Goal: Information Seeking & Learning: Learn about a topic

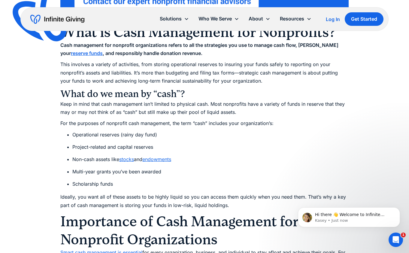
scroll to position [541, 0]
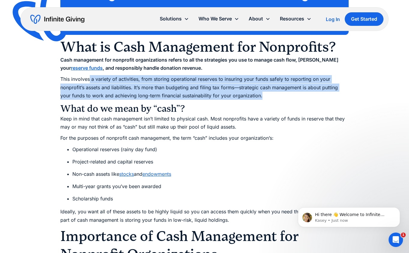
drag, startPoint x: 90, startPoint y: 81, endPoint x: 271, endPoint y: 97, distance: 182.0
click at [271, 97] on p "This involves a variety of activities, from storing operational reserves to ins…" at bounding box center [204, 87] width 289 height 25
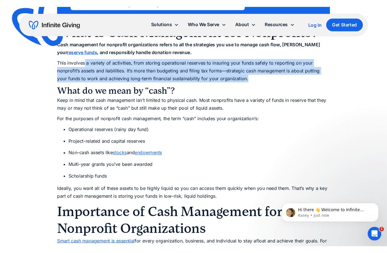
scroll to position [571, 0]
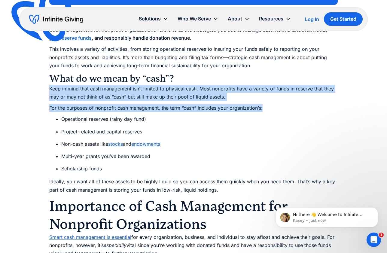
drag, startPoint x: 50, startPoint y: 88, endPoint x: 269, endPoint y: 108, distance: 220.0
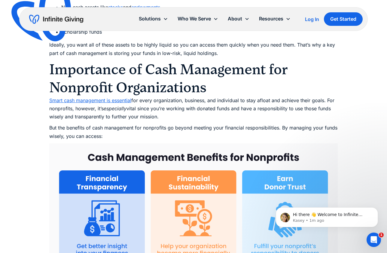
scroll to position [721, 0]
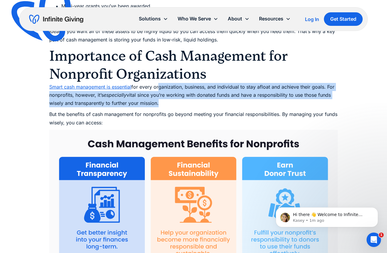
drag, startPoint x: 159, startPoint y: 84, endPoint x: 168, endPoint y: 104, distance: 22.1
click at [168, 104] on p "Smart cash management is essential for every organization, business, and indivi…" at bounding box center [193, 95] width 289 height 25
click at [146, 104] on p "Smart cash management is essential for every organization, business, and indivi…" at bounding box center [193, 95] width 289 height 25
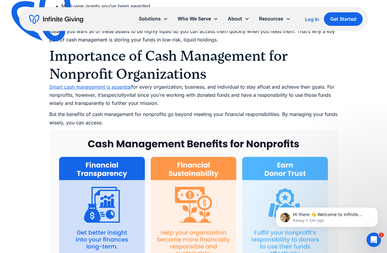
click at [109, 112] on p "But the benefits of cash management for nonprofits go beyond meeting your finan…" at bounding box center [193, 118] width 289 height 16
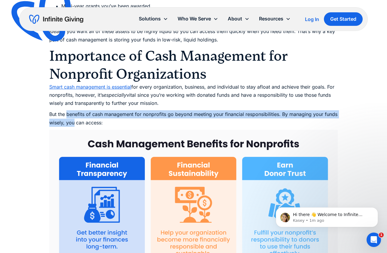
drag, startPoint x: 67, startPoint y: 111, endPoint x: 74, endPoint y: 124, distance: 14.5
click at [74, 124] on p "But the benefits of cash management for nonprofits go beyond meeting your finan…" at bounding box center [193, 118] width 289 height 16
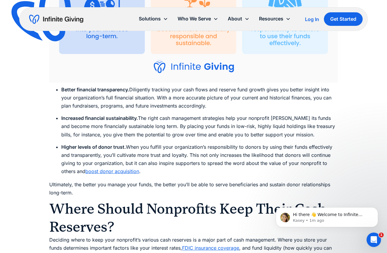
scroll to position [962, 0]
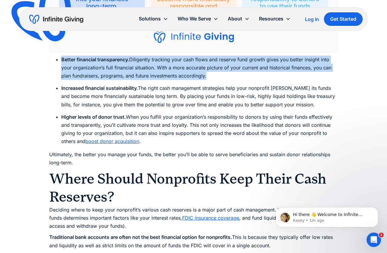
drag, startPoint x: 61, startPoint y: 59, endPoint x: 215, endPoint y: 76, distance: 154.3
click at [215, 76] on li "Better financial transparency. Diligently tracking your cash flows and reserve …" at bounding box center [199, 68] width 277 height 25
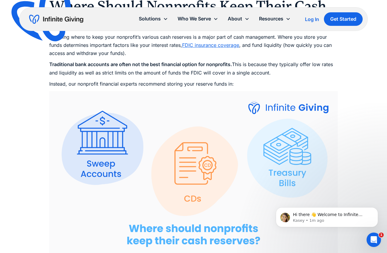
scroll to position [1142, 0]
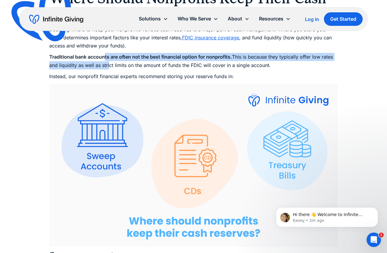
click at [107, 63] on p "Traditional bank accounts are often not the best financial option for nonprofit…" at bounding box center [193, 61] width 289 height 16
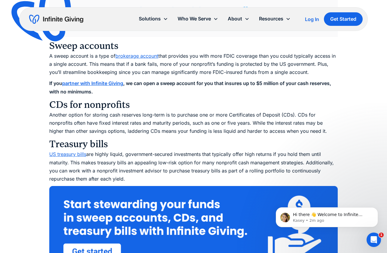
scroll to position [1353, 0]
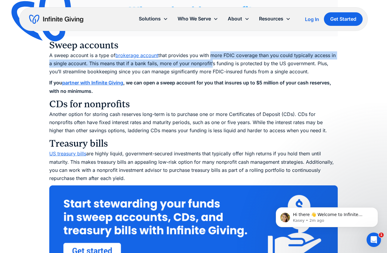
drag, startPoint x: 211, startPoint y: 55, endPoint x: 210, endPoint y: 63, distance: 7.8
click at [210, 63] on p "A sweep account is a type of brokerage account that provides you with more FDIC…" at bounding box center [193, 63] width 289 height 25
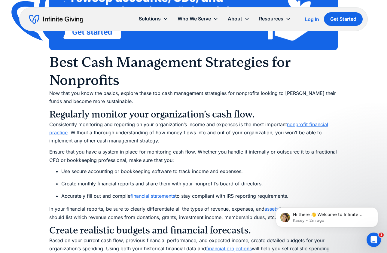
scroll to position [1563, 0]
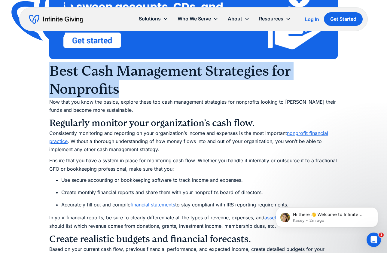
drag, startPoint x: 52, startPoint y: 71, endPoint x: 127, endPoint y: 90, distance: 77.1
click at [127, 90] on h2 "Best Cash Management Strategies for Nonprofits" at bounding box center [193, 80] width 289 height 36
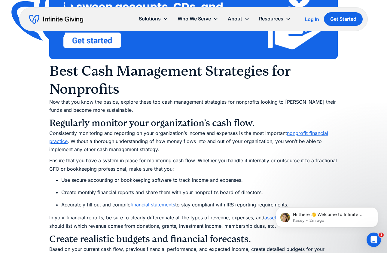
click at [83, 104] on p "Now that you know the basics, explore these top cash management strategies for …" at bounding box center [193, 106] width 289 height 16
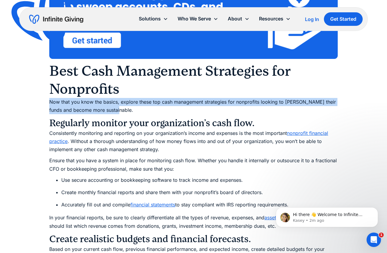
drag, startPoint x: 50, startPoint y: 102, endPoint x: 118, endPoint y: 110, distance: 68.4
click at [118, 110] on p "Now that you know the basics, explore these top cash management strategies for …" at bounding box center [193, 106] width 289 height 16
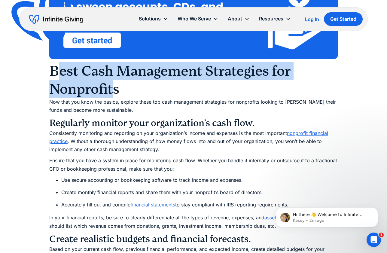
drag, startPoint x: 56, startPoint y: 76, endPoint x: 113, endPoint y: 92, distance: 58.8
click at [113, 92] on h2 "Best Cash Management Strategies for Nonprofits" at bounding box center [193, 80] width 289 height 36
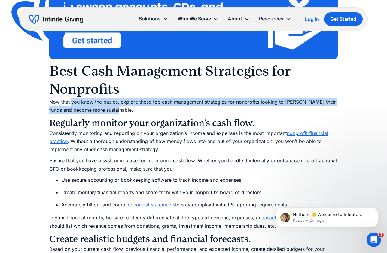
drag, startPoint x: 72, startPoint y: 100, endPoint x: 114, endPoint y: 111, distance: 43.5
click at [114, 111] on p "Now that you know the basics, explore these top cash management strategies for …" at bounding box center [193, 106] width 289 height 16
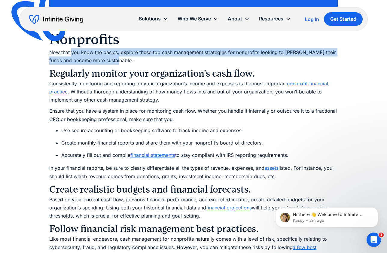
scroll to position [1623, 0]
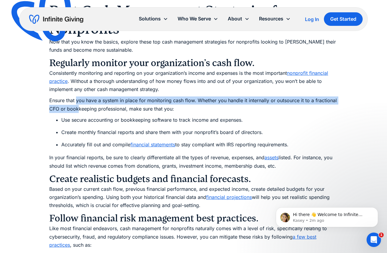
drag, startPoint x: 77, startPoint y: 100, endPoint x: 77, endPoint y: 111, distance: 11.1
click at [77, 111] on p "Ensure that you have a system in place for monitoring cash flow. Whether you ha…" at bounding box center [193, 104] width 289 height 16
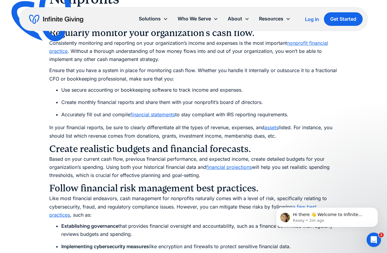
click at [114, 89] on li "Use secure accounting or bookkeeping software to track income and expenses." at bounding box center [199, 90] width 277 height 8
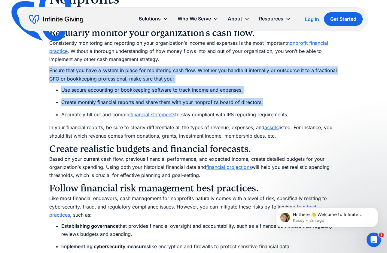
drag, startPoint x: 50, startPoint y: 72, endPoint x: 269, endPoint y: 102, distance: 220.6
click at [269, 102] on div "As donation revenue declines for nonprofits across the board, it’s more importa…" at bounding box center [193, 119] width 289 height 2824
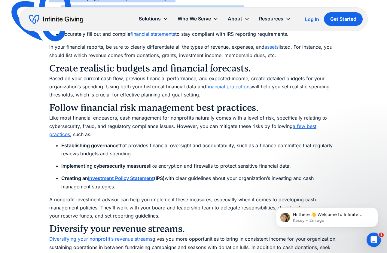
scroll to position [1743, 0]
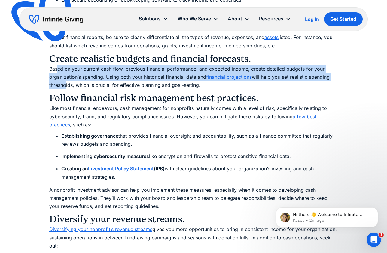
drag, startPoint x: 57, startPoint y: 72, endPoint x: 63, endPoint y: 87, distance: 16.9
click at [63, 87] on p "Based on your current cash flow, previous financial performance, and expected i…" at bounding box center [193, 77] width 289 height 25
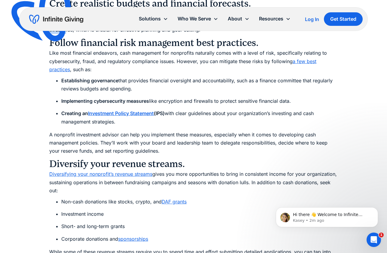
scroll to position [1804, 0]
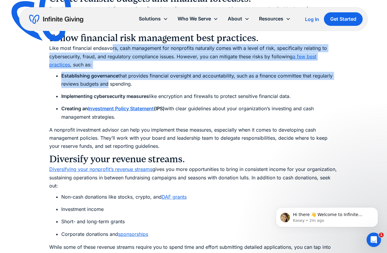
drag, startPoint x: 111, startPoint y: 51, endPoint x: 107, endPoint y: 84, distance: 33.6
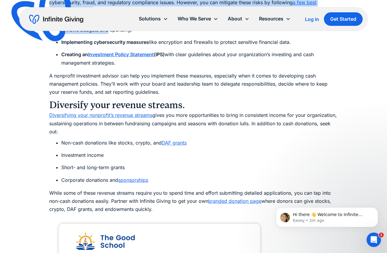
scroll to position [1864, 0]
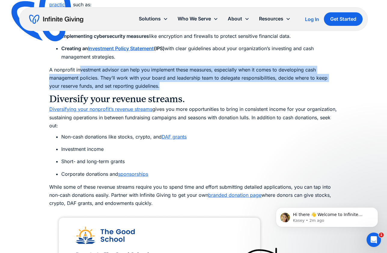
drag, startPoint x: 79, startPoint y: 69, endPoint x: 163, endPoint y: 84, distance: 85.1
click at [163, 84] on p "A nonprofit investment advisor can help you implement these measures, especiall…" at bounding box center [193, 78] width 289 height 25
drag, startPoint x: 218, startPoint y: 115, endPoint x: 221, endPoint y: 127, distance: 12.3
click at [221, 127] on p "Diversifying your nonprofit’s revenue streams gives you more opportunities to b…" at bounding box center [193, 117] width 289 height 25
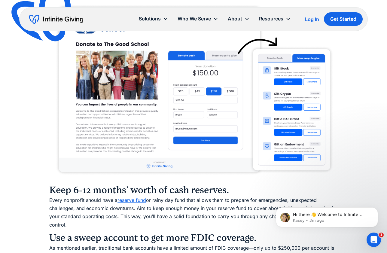
scroll to position [2194, 0]
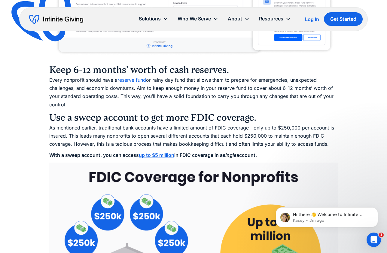
drag, startPoint x: 148, startPoint y: 89, endPoint x: 151, endPoint y: 102, distance: 13.4
click at [151, 102] on p "Every nonprofit should have a reserve fund or rainy day fund that allows them t…" at bounding box center [193, 92] width 289 height 33
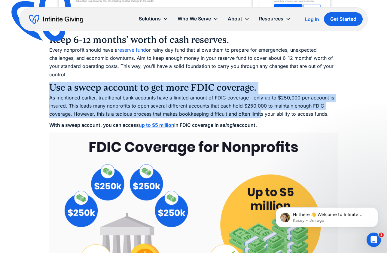
drag, startPoint x: 51, startPoint y: 88, endPoint x: 259, endPoint y: 113, distance: 209.8
click at [67, 101] on p "As mentioned earlier, traditional bank accounts have a limited amount of FDIC c…" at bounding box center [193, 106] width 289 height 25
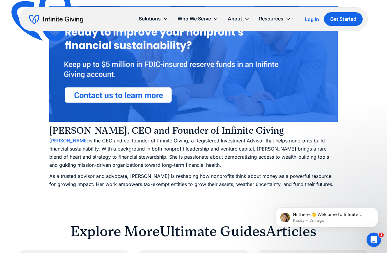
scroll to position [3006, 0]
